Goal: Information Seeking & Learning: Find contact information

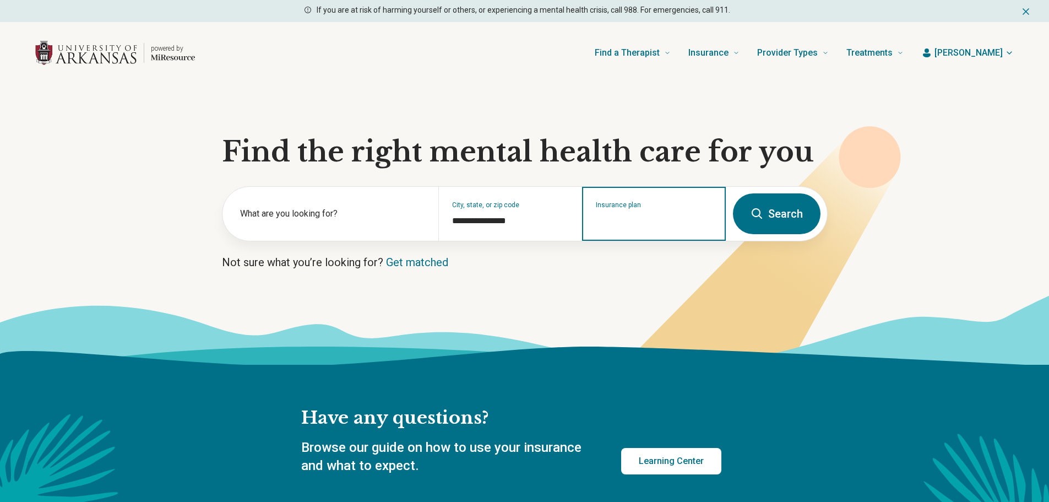
click at [676, 219] on input "Insurance plan" at bounding box center [654, 220] width 117 height 13
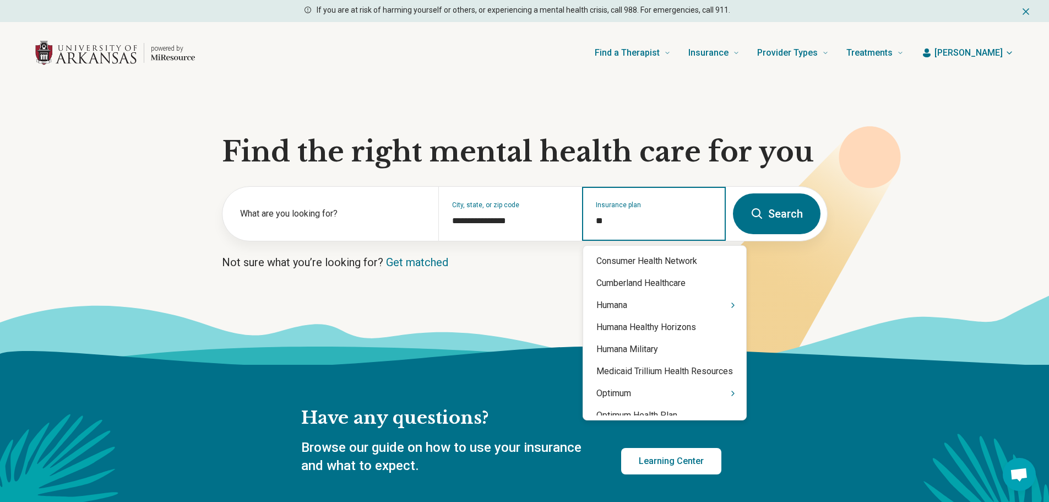
type input "***"
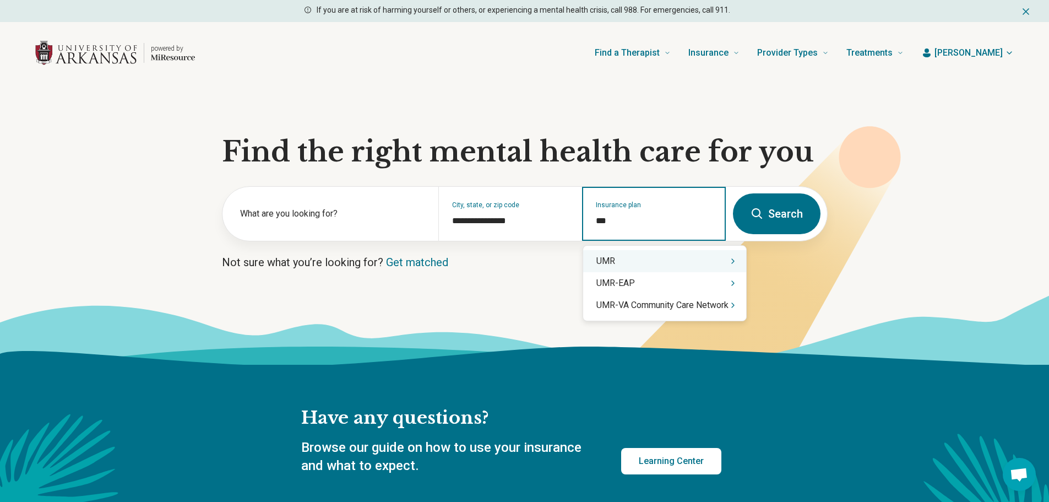
click at [645, 266] on div "UMR" at bounding box center [664, 261] width 163 height 22
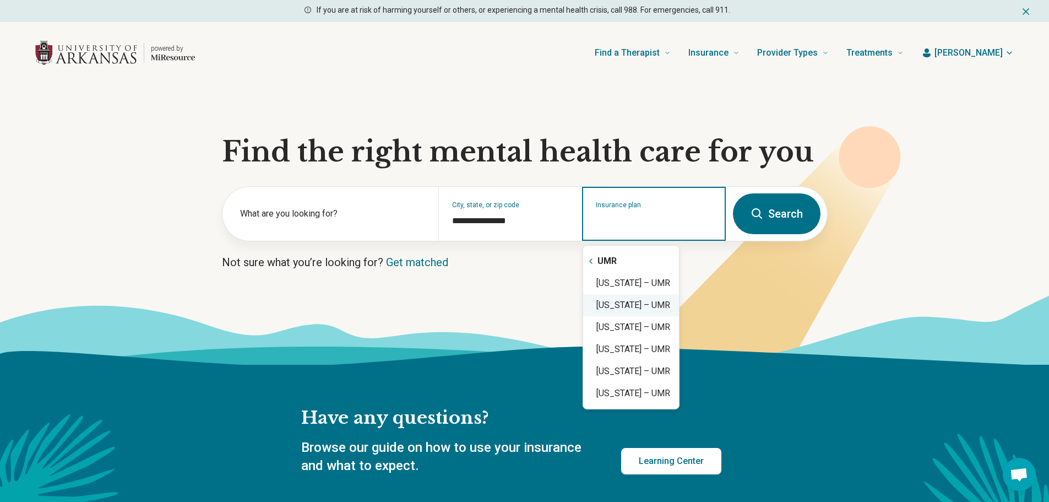
click at [609, 306] on div "[US_STATE] – UMR" at bounding box center [631, 305] width 96 height 22
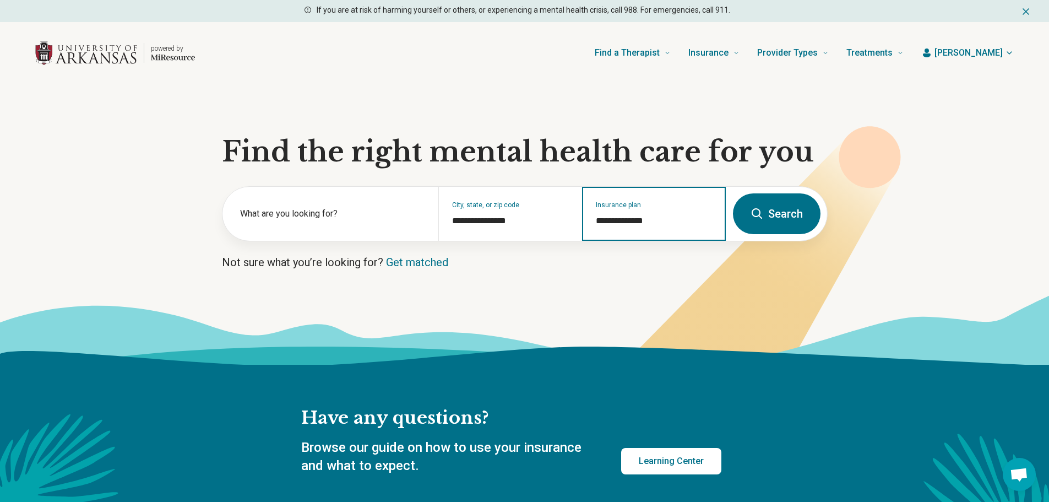
type input "**********"
click at [798, 216] on button "Search" at bounding box center [777, 213] width 88 height 41
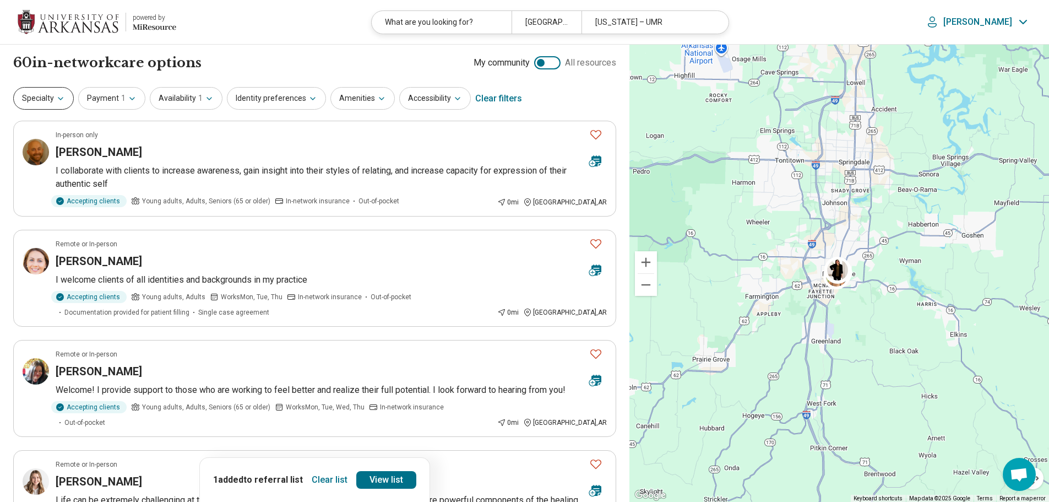
click at [56, 100] on icon "button" at bounding box center [60, 98] width 9 height 9
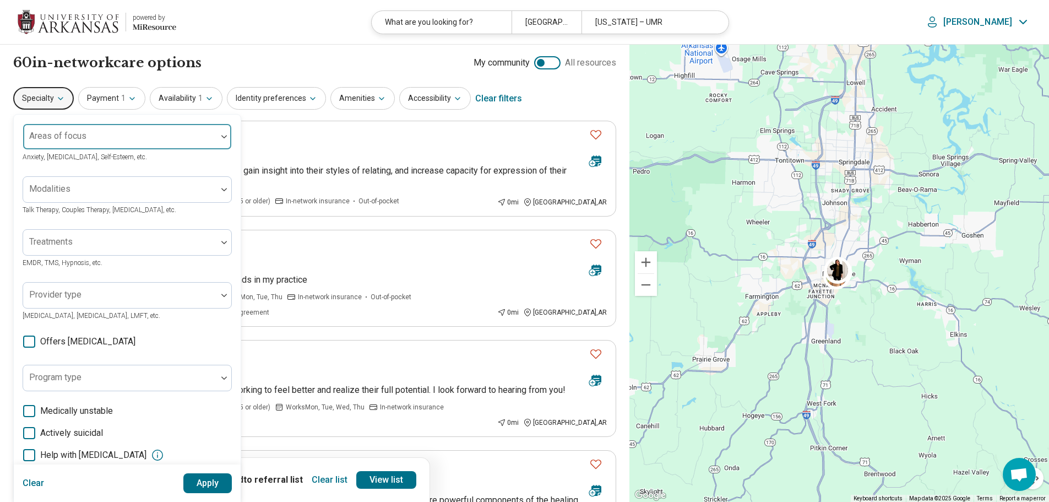
click at [78, 144] on div at bounding box center [120, 140] width 185 height 15
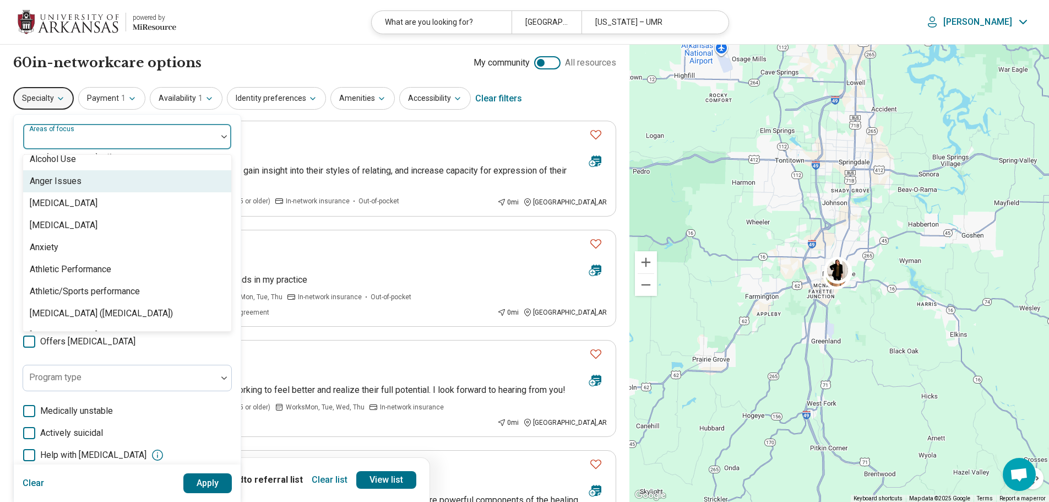
scroll to position [110, 0]
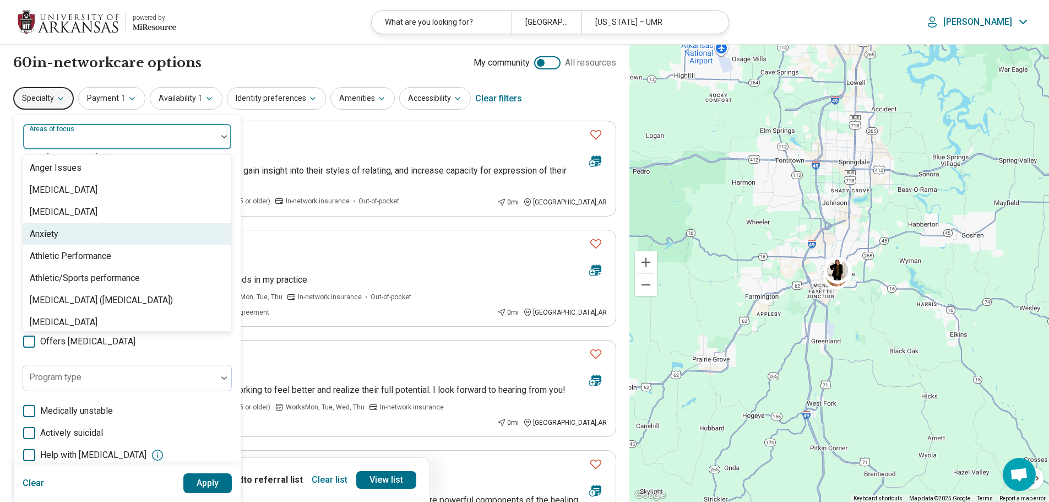
click at [54, 229] on div "Anxiety" at bounding box center [44, 233] width 29 height 13
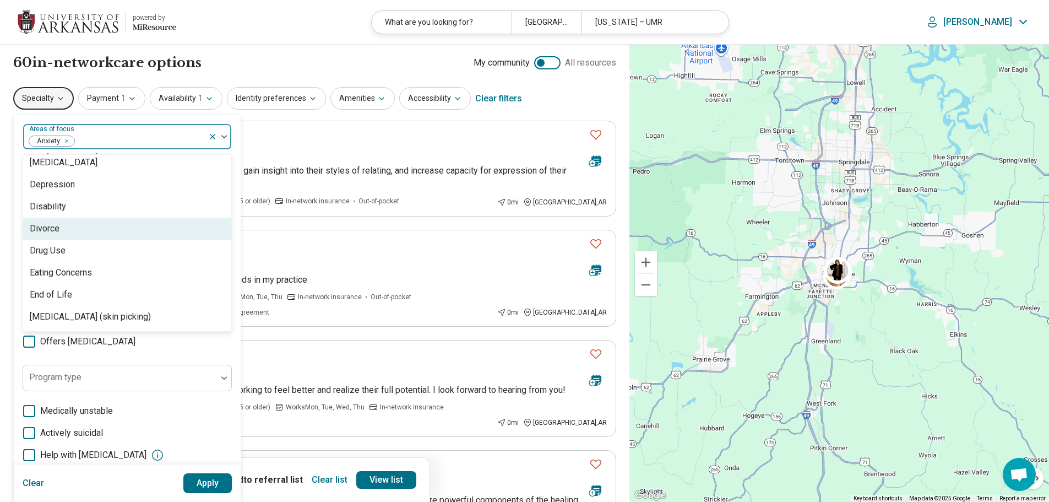
scroll to position [606, 0]
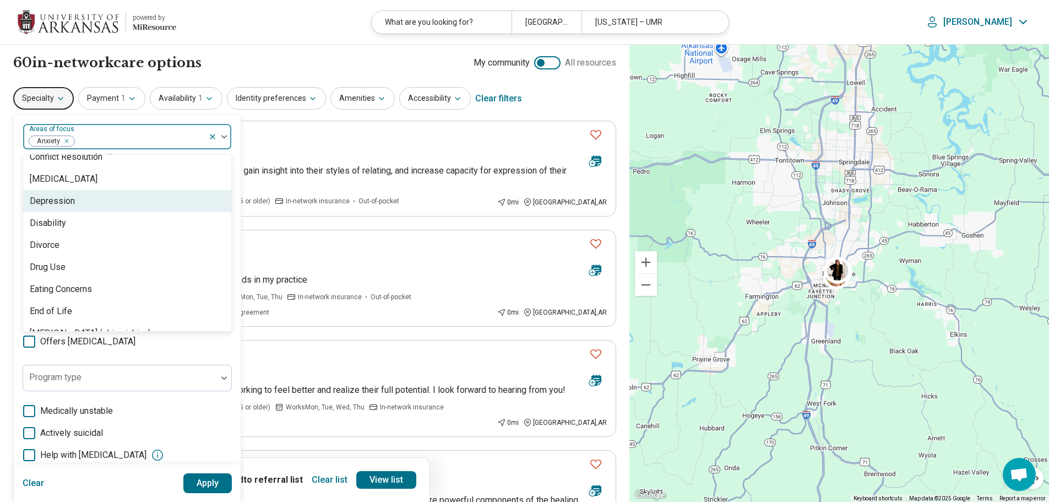
click at [61, 199] on div "Depression" at bounding box center [52, 200] width 45 height 13
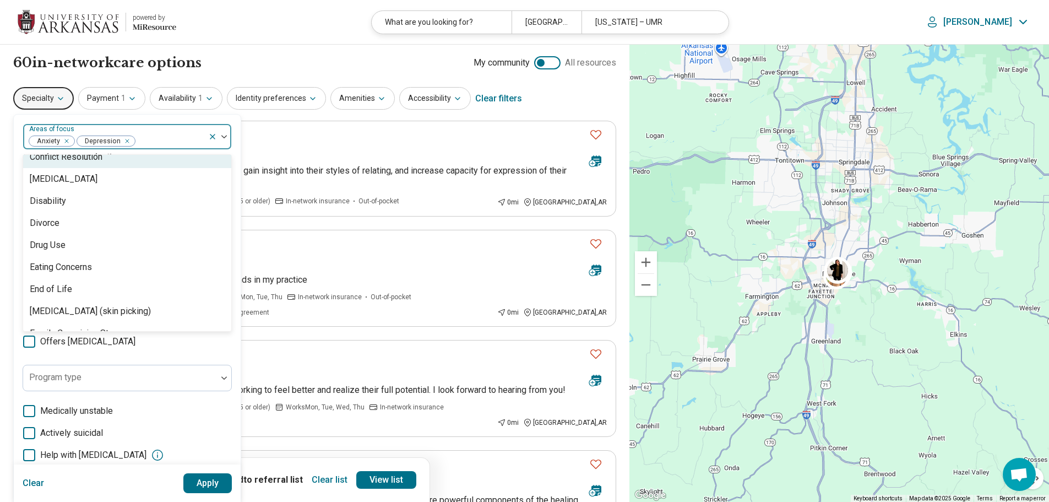
click at [155, 115] on div "option Depression, selected. 98 results available. Use Up and Down to choose op…" at bounding box center [127, 339] width 227 height 448
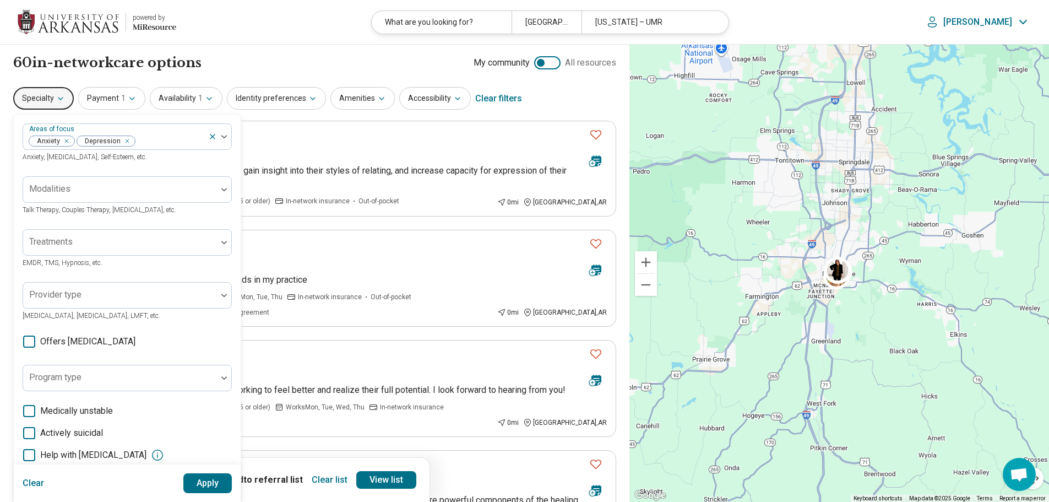
click at [208, 483] on button "Apply" at bounding box center [207, 483] width 49 height 20
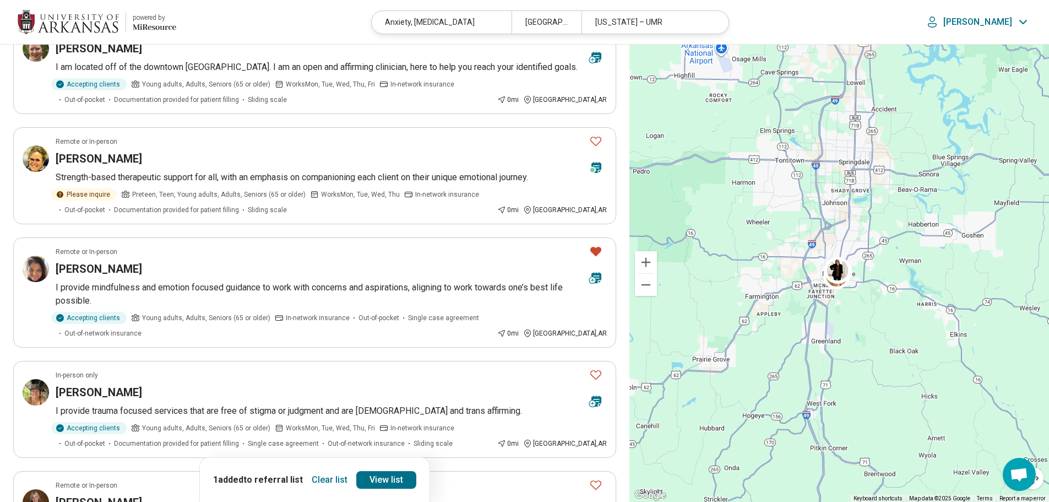
scroll to position [606, 0]
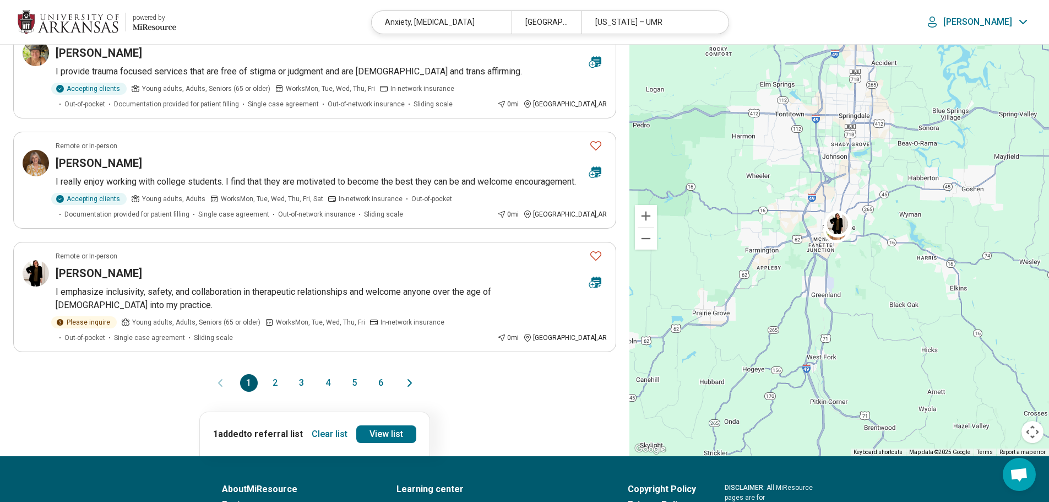
click at [273, 375] on button "2" at bounding box center [275, 383] width 18 height 18
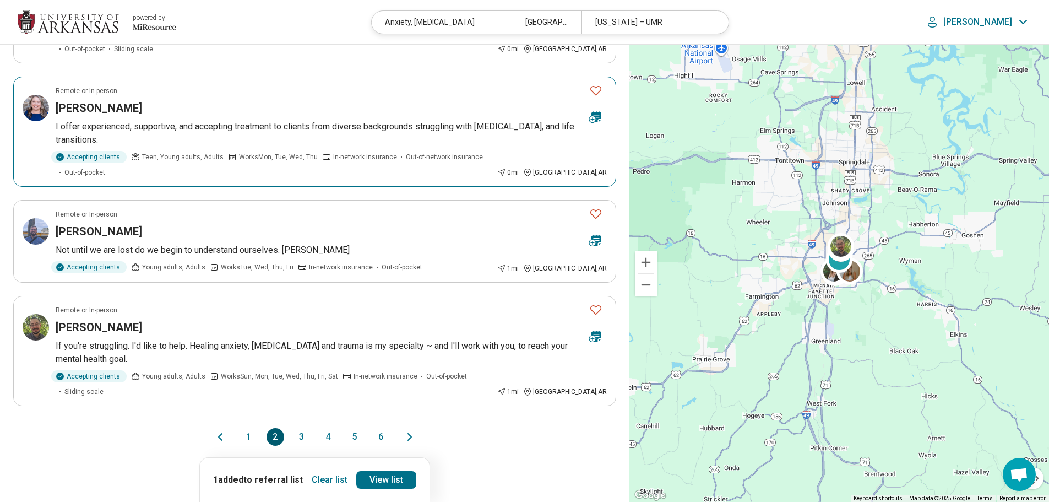
scroll to position [826, 0]
click at [601, 304] on icon "Favorite" at bounding box center [595, 308] width 11 height 9
click at [299, 427] on button "3" at bounding box center [302, 436] width 18 height 18
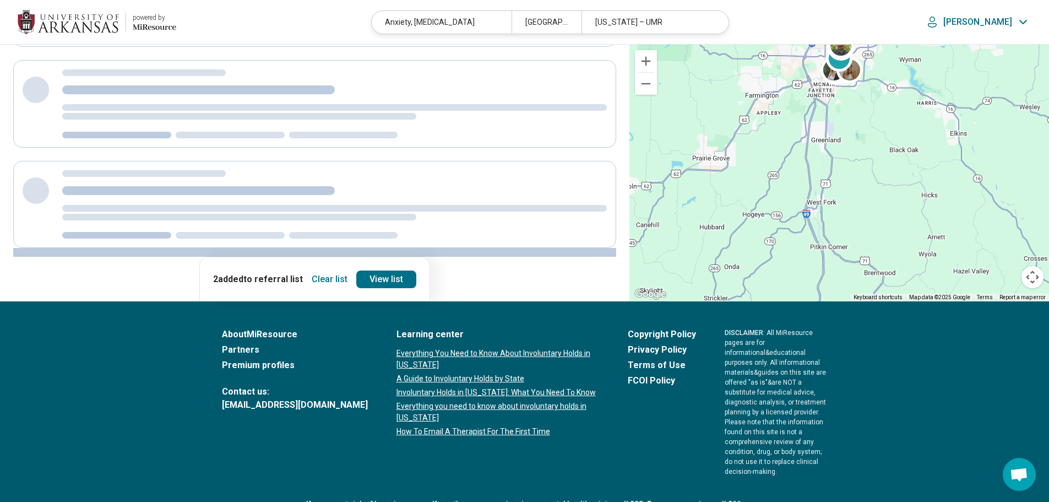
scroll to position [0, 0]
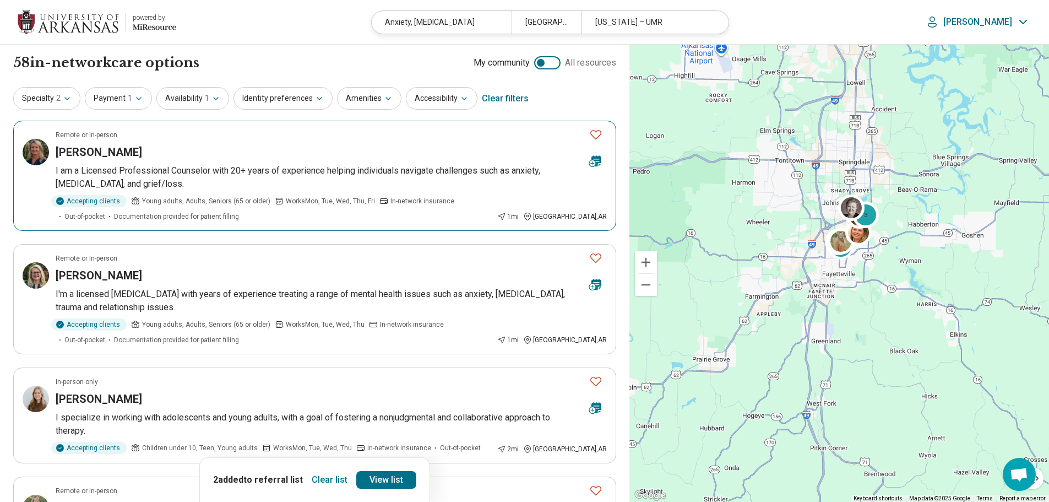
click at [599, 137] on icon "Favorite" at bounding box center [595, 134] width 13 height 13
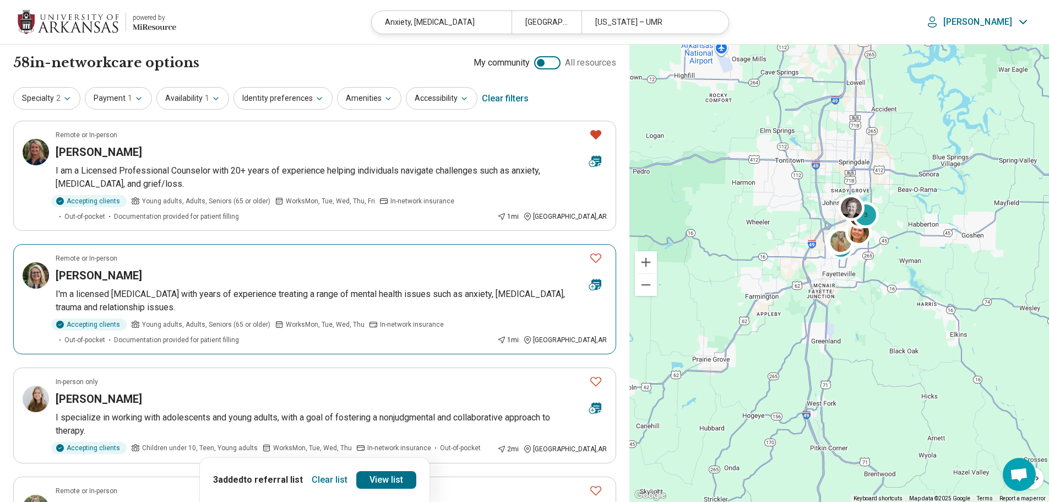
click at [598, 260] on icon "Favorite" at bounding box center [595, 257] width 13 height 13
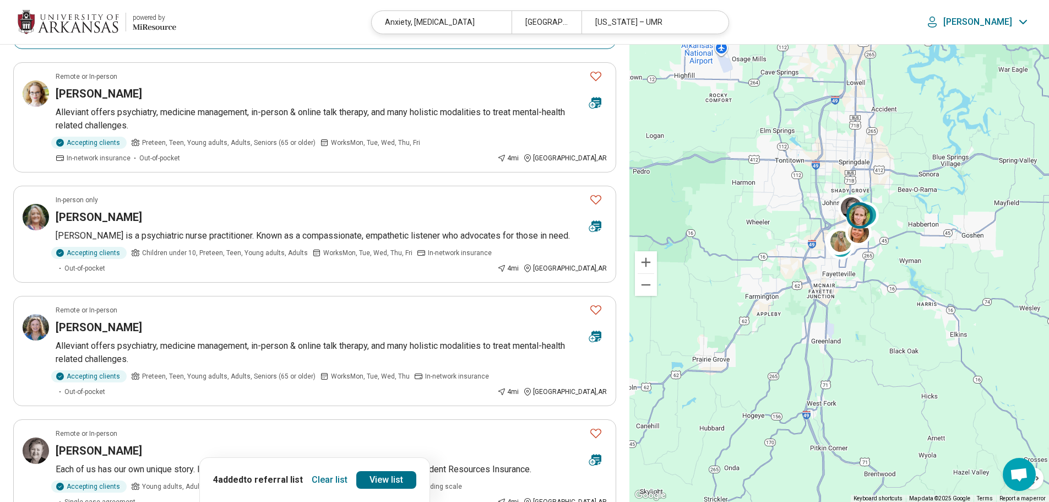
scroll to position [826, 0]
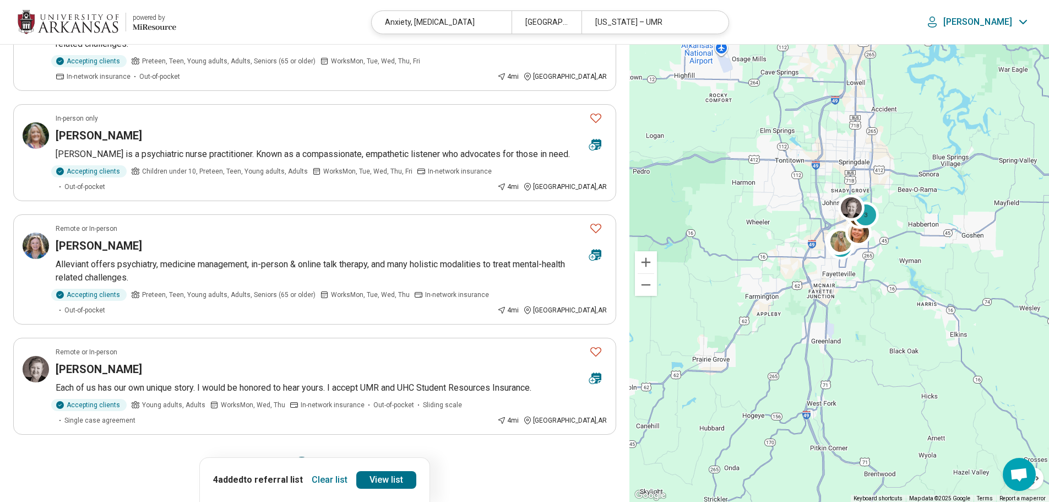
click at [324, 456] on button "4" at bounding box center [328, 465] width 18 height 18
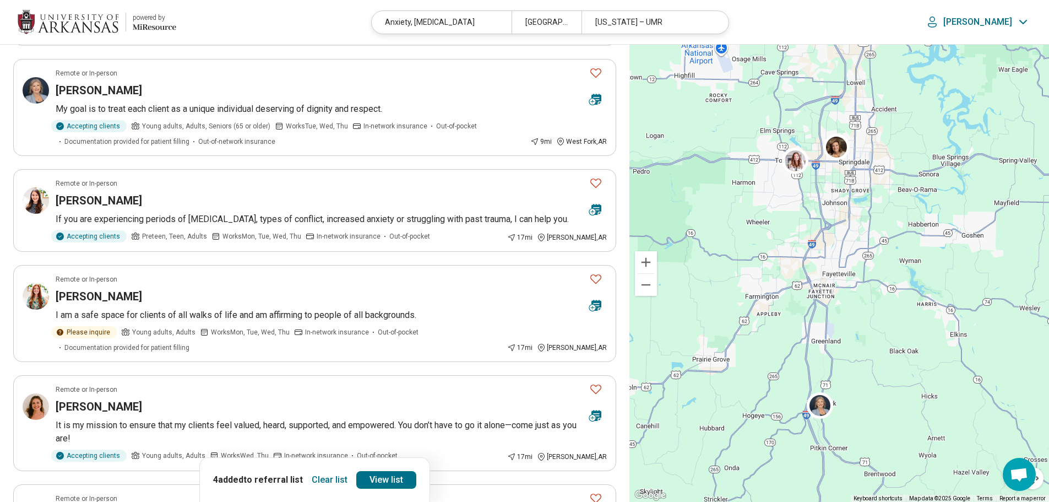
scroll to position [220, 0]
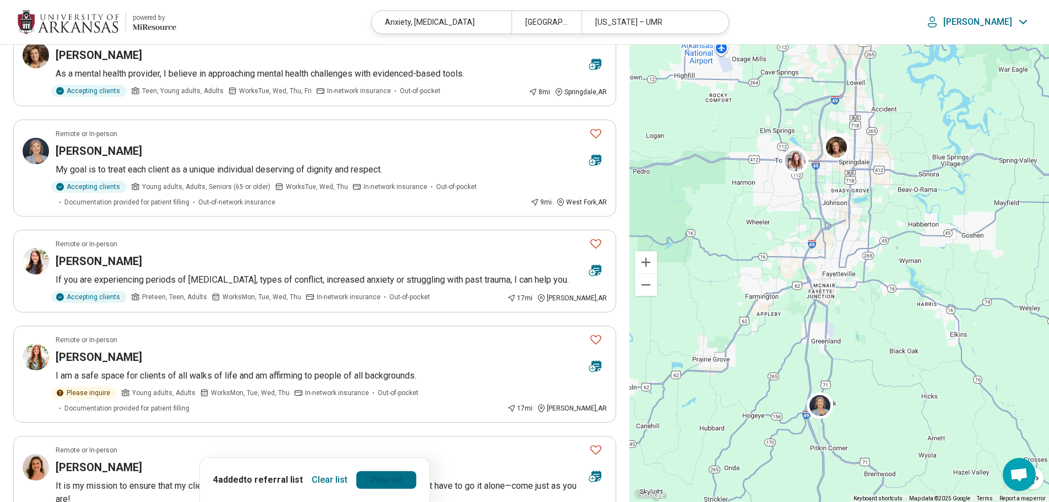
click at [384, 475] on link "View list" at bounding box center [386, 480] width 60 height 18
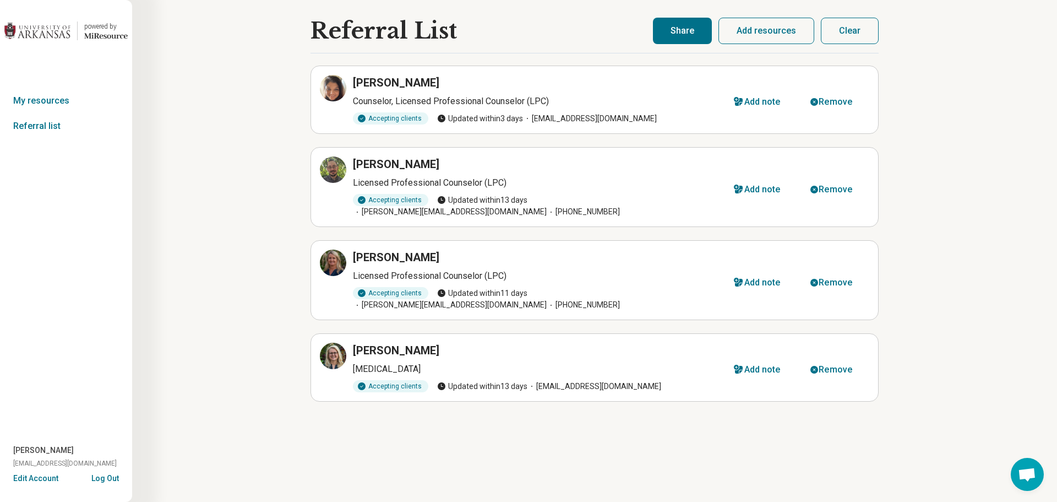
click at [689, 33] on button "Share" at bounding box center [682, 31] width 59 height 26
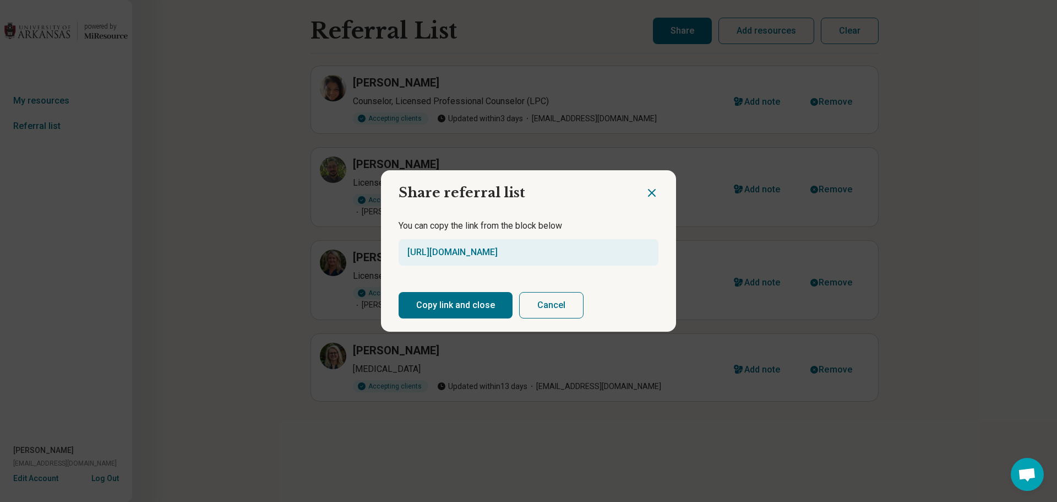
click at [471, 307] on button "Copy link and close" at bounding box center [456, 305] width 114 height 26
